Goal: Task Accomplishment & Management: Complete application form

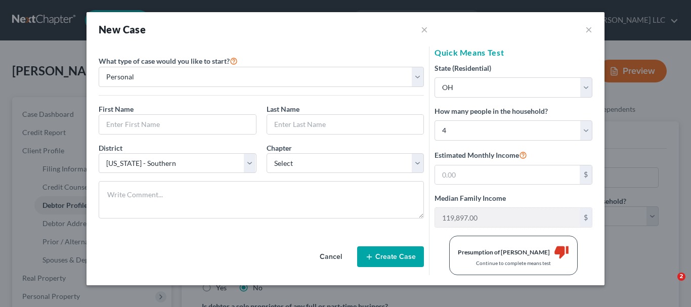
select select "3"
select select "1"
select select "62"
select select "36"
select select "3"
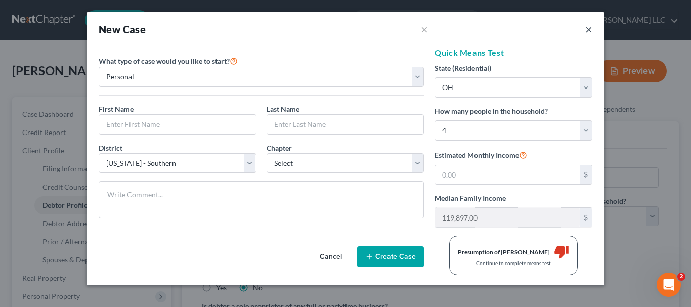
click at [588, 33] on button "×" at bounding box center [589, 29] width 7 height 12
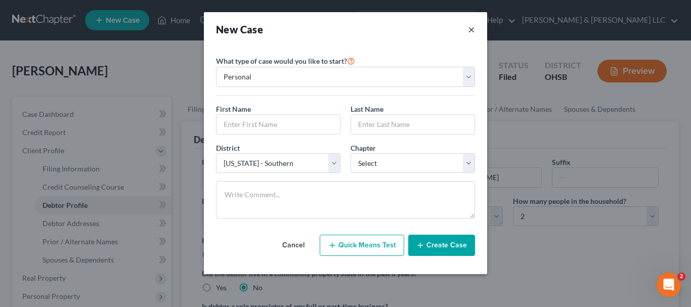
click at [471, 33] on button "×" at bounding box center [471, 29] width 7 height 14
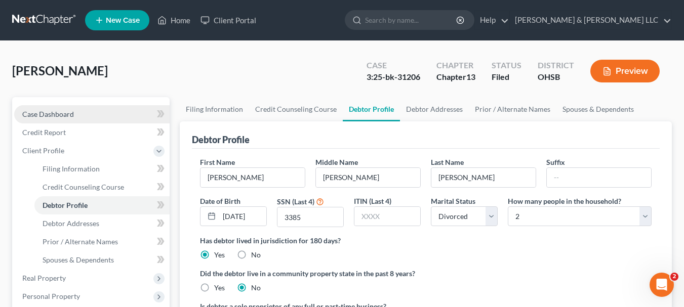
click at [67, 117] on span "Case Dashboard" at bounding box center [48, 114] width 52 height 9
select select "3"
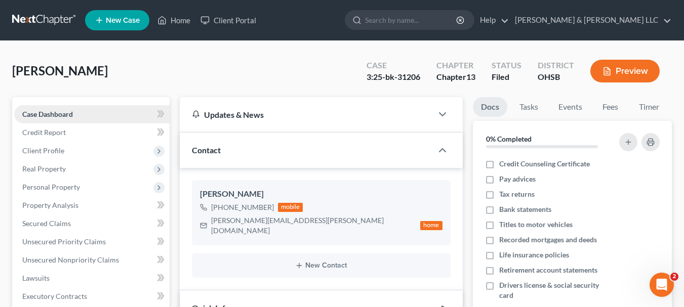
scroll to position [355, 0]
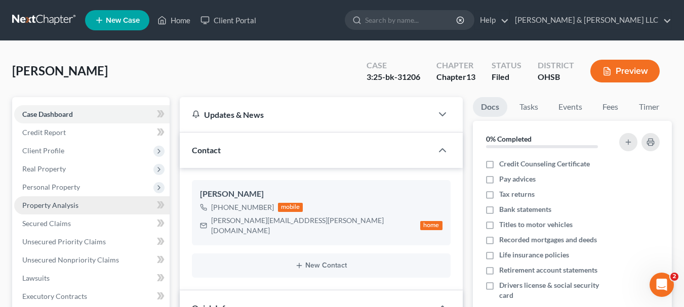
click at [73, 206] on span "Property Analysis" at bounding box center [50, 205] width 56 height 9
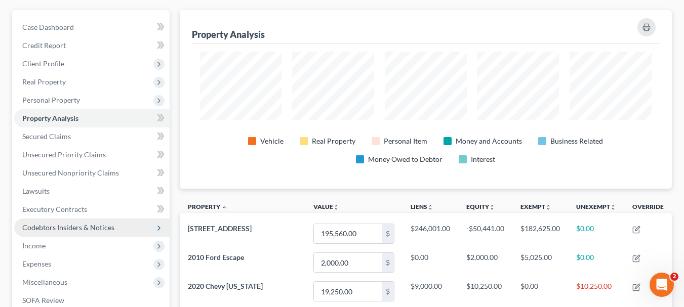
scroll to position [85, 0]
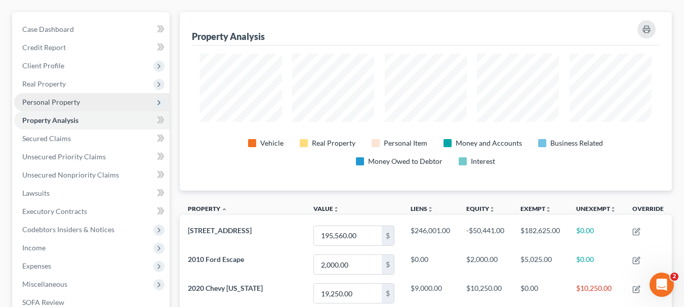
click at [57, 100] on span "Personal Property" at bounding box center [51, 102] width 58 height 9
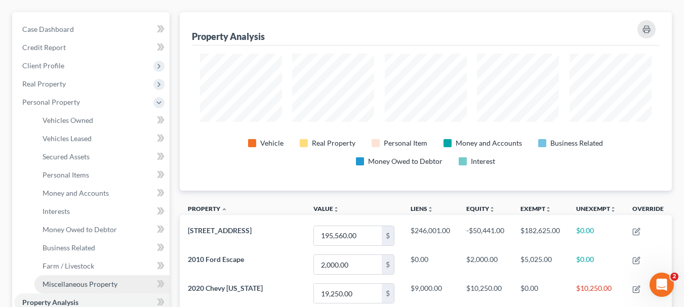
click at [69, 283] on span "Miscellaneous Property" at bounding box center [80, 284] width 75 height 9
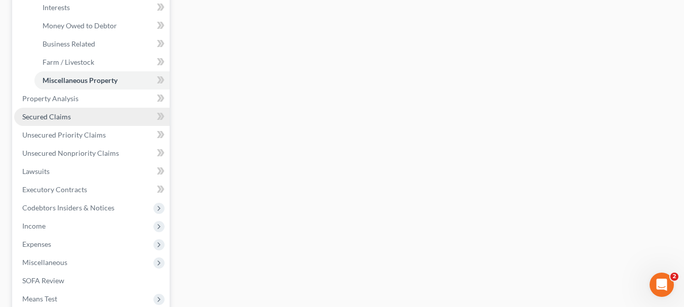
scroll to position [300, 0]
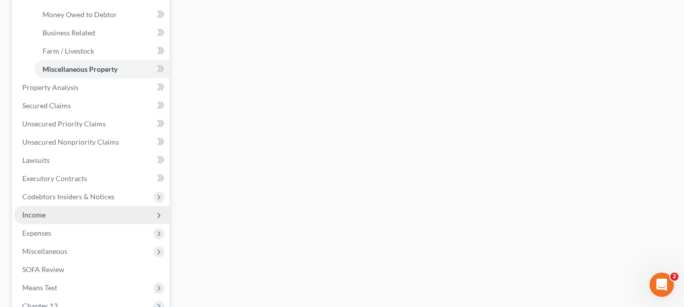
click at [41, 215] on span "Income" at bounding box center [33, 215] width 23 height 9
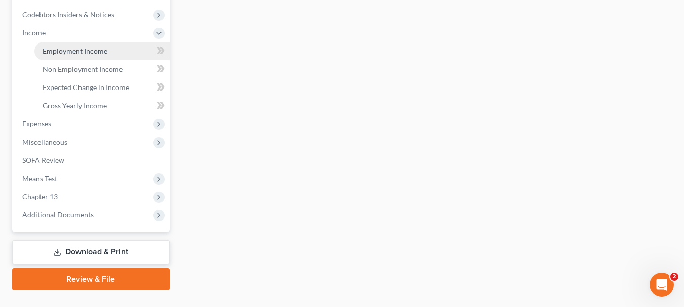
click at [86, 50] on span "Employment Income" at bounding box center [75, 51] width 65 height 9
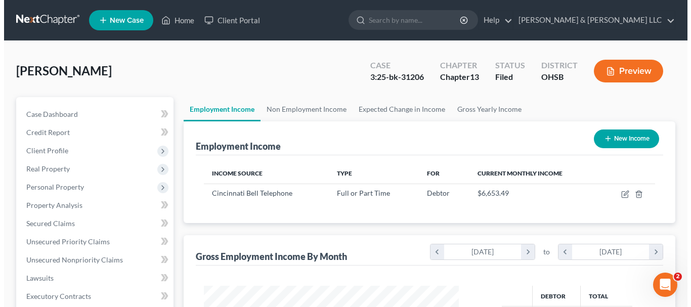
scroll to position [182, 275]
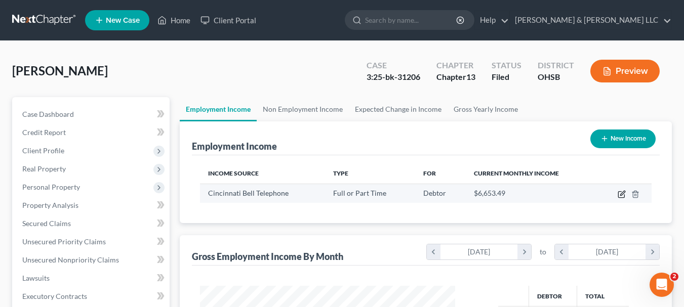
click at [622, 196] on icon "button" at bounding box center [622, 194] width 8 height 8
select select "0"
select select "36"
select select "2"
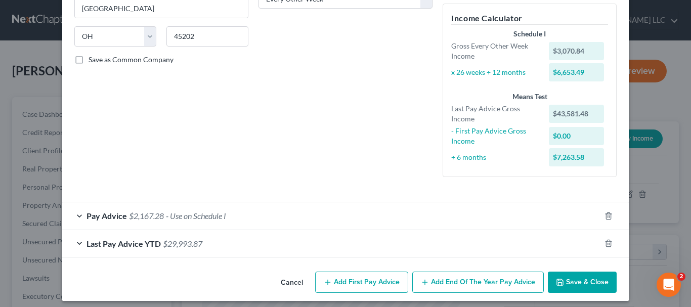
scroll to position [189, 0]
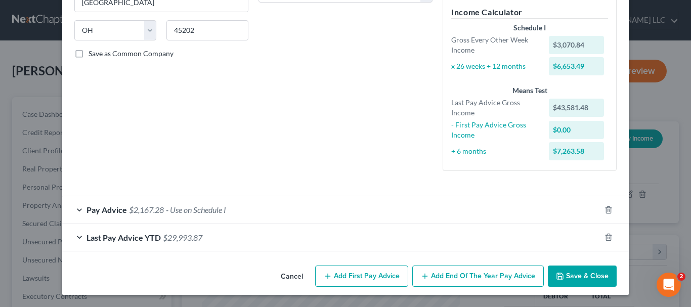
click at [78, 210] on div "Pay Advice $2,167.28 - Use on Schedule I" at bounding box center [331, 209] width 539 height 27
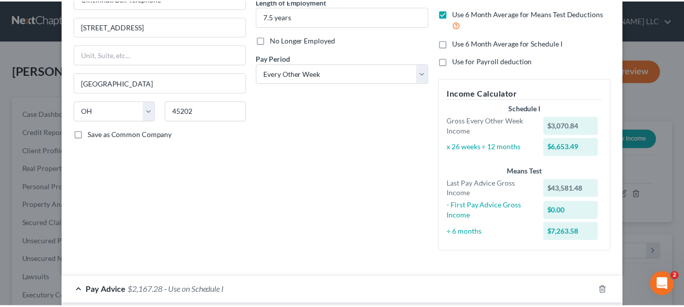
scroll to position [0, 0]
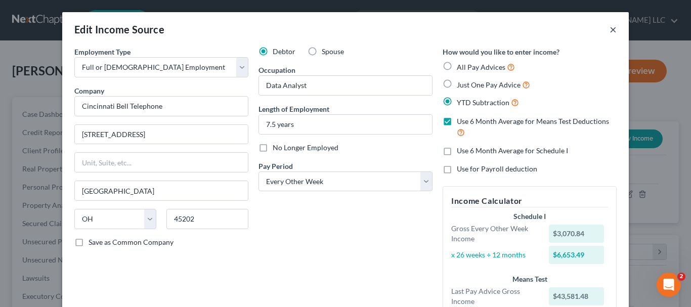
click at [612, 31] on button "×" at bounding box center [613, 29] width 7 height 12
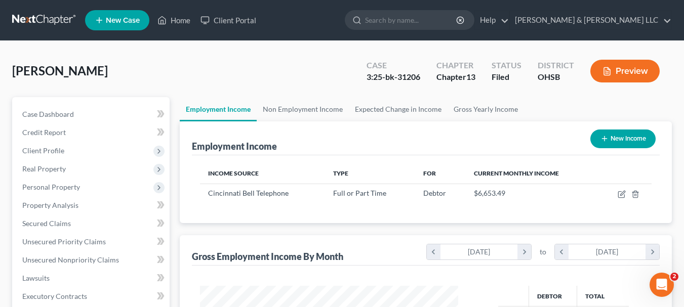
scroll to position [506034, 505940]
click at [177, 18] on link "Home" at bounding box center [173, 20] width 43 height 18
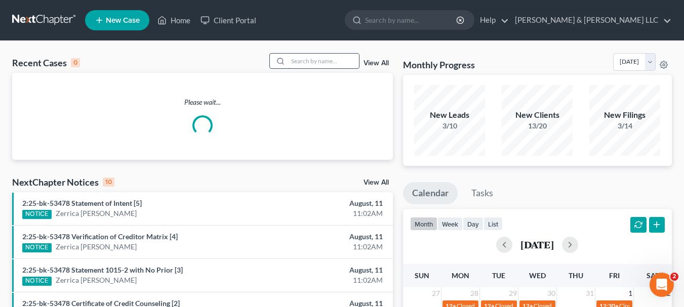
click at [313, 64] on input "search" at bounding box center [323, 61] width 71 height 15
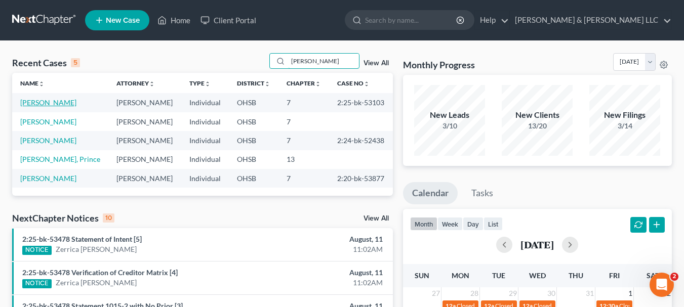
type input "[PERSON_NAME]"
click at [35, 105] on link "[PERSON_NAME]" at bounding box center [48, 102] width 56 height 9
select select "6"
